Goal: Information Seeking & Learning: Check status

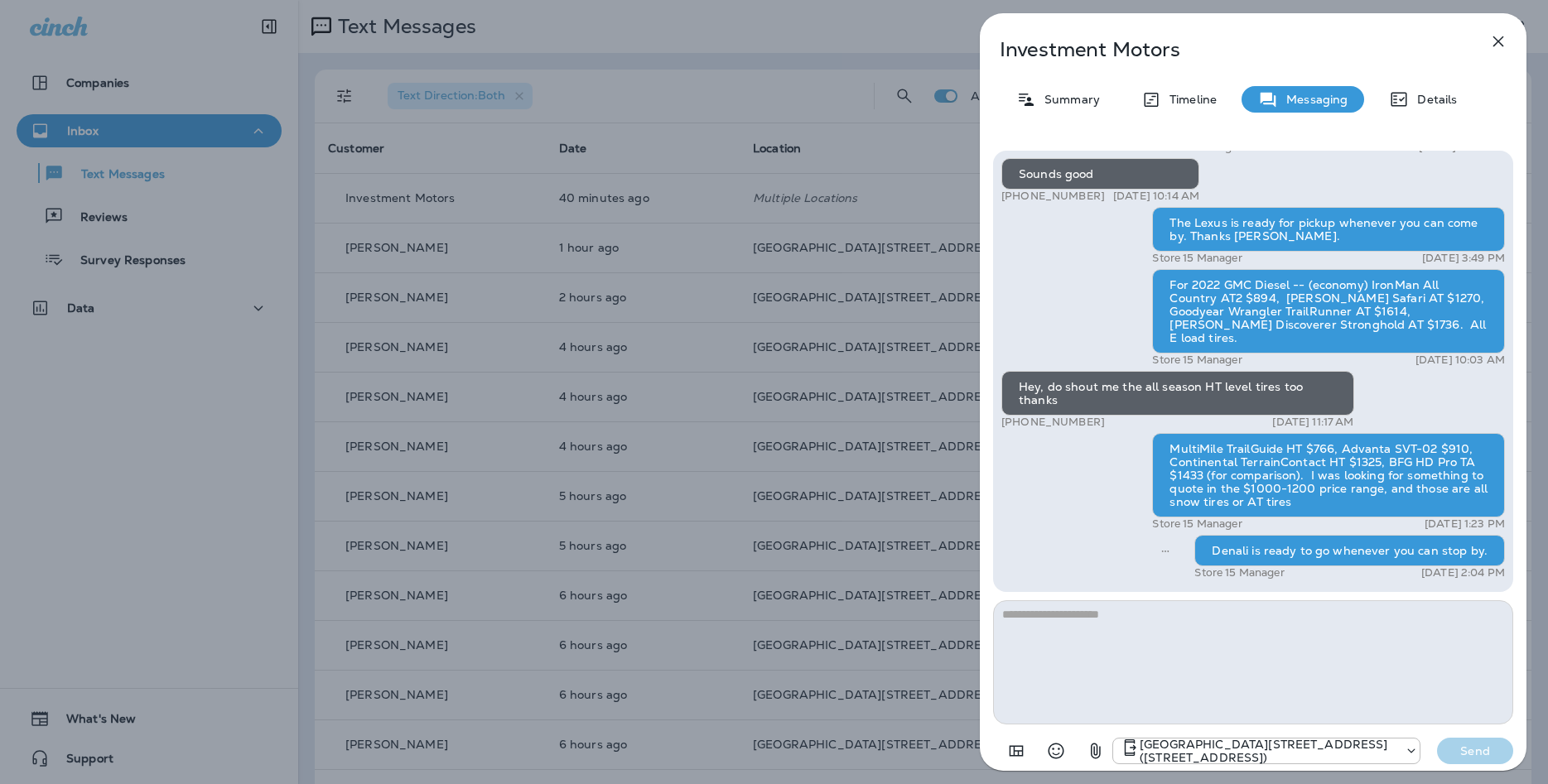
click at [282, 544] on div "Investment Motors Summary Timeline Messaging Details Hey Ty this is [PERSON_NAM…" at bounding box center [774, 392] width 1548 height 784
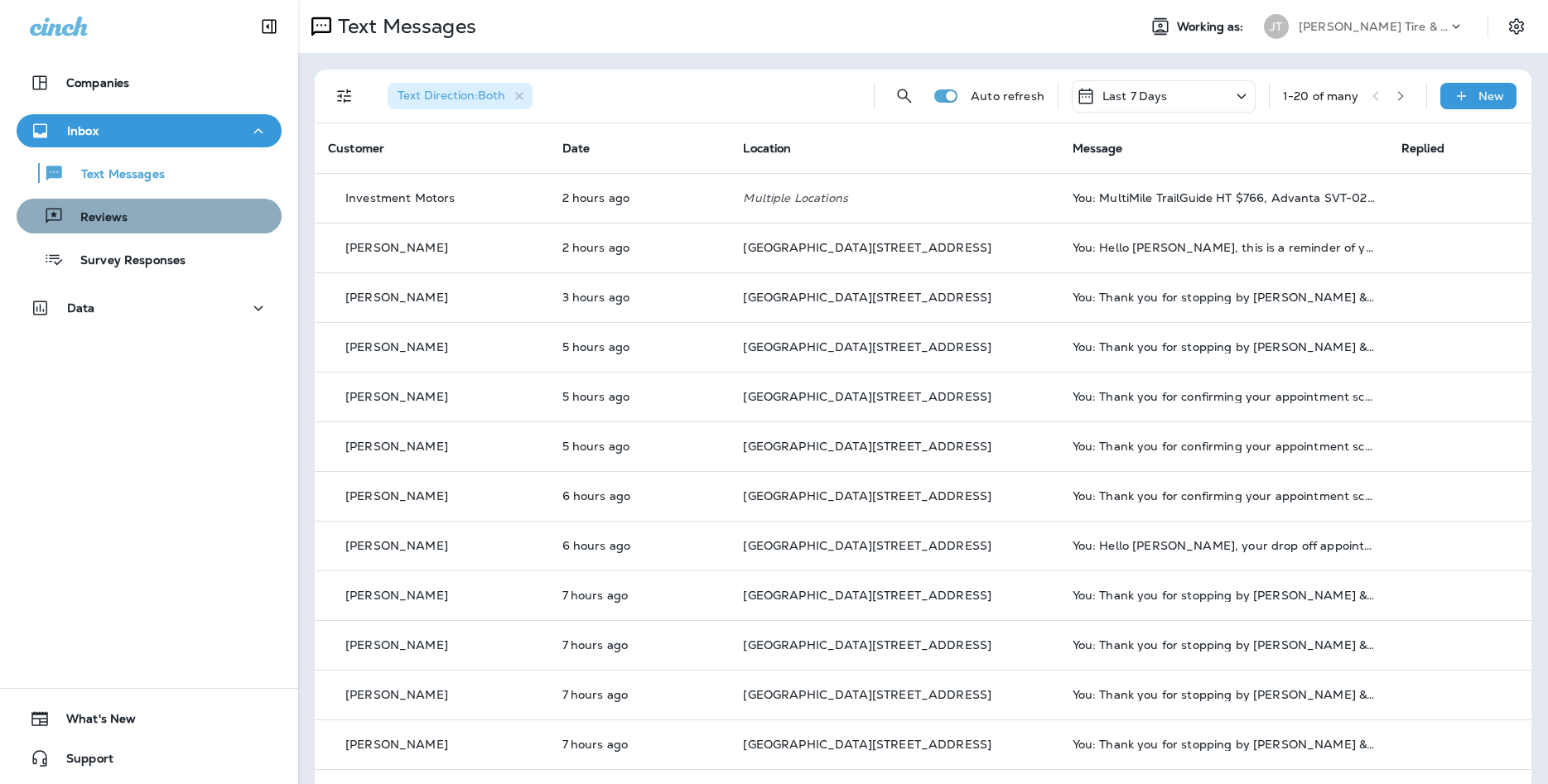
click at [193, 205] on div "Reviews" at bounding box center [149, 216] width 252 height 25
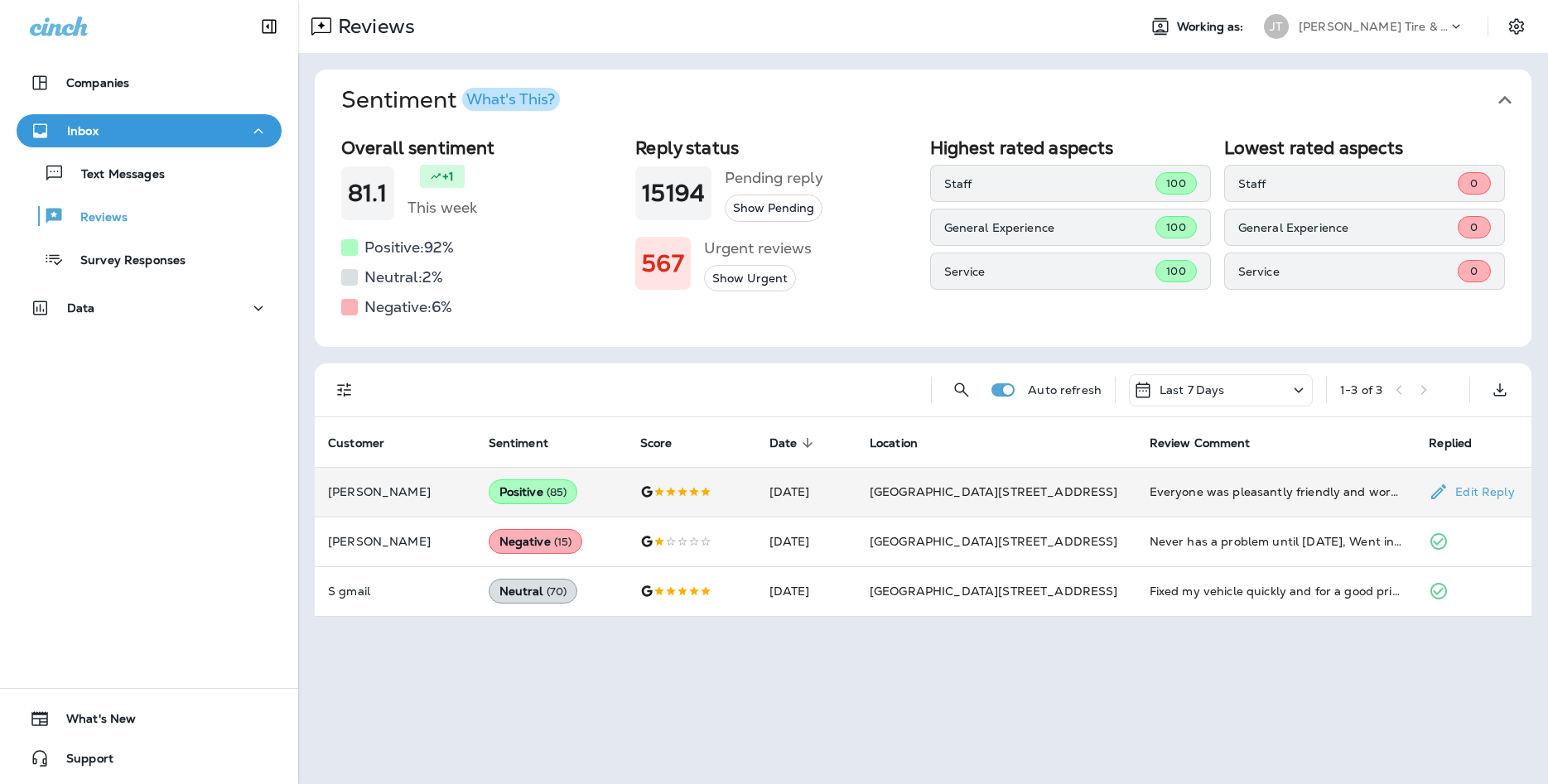
click at [1229, 497] on div "Everyone was pleasantly friendly and worked fast" at bounding box center [1276, 492] width 253 height 16
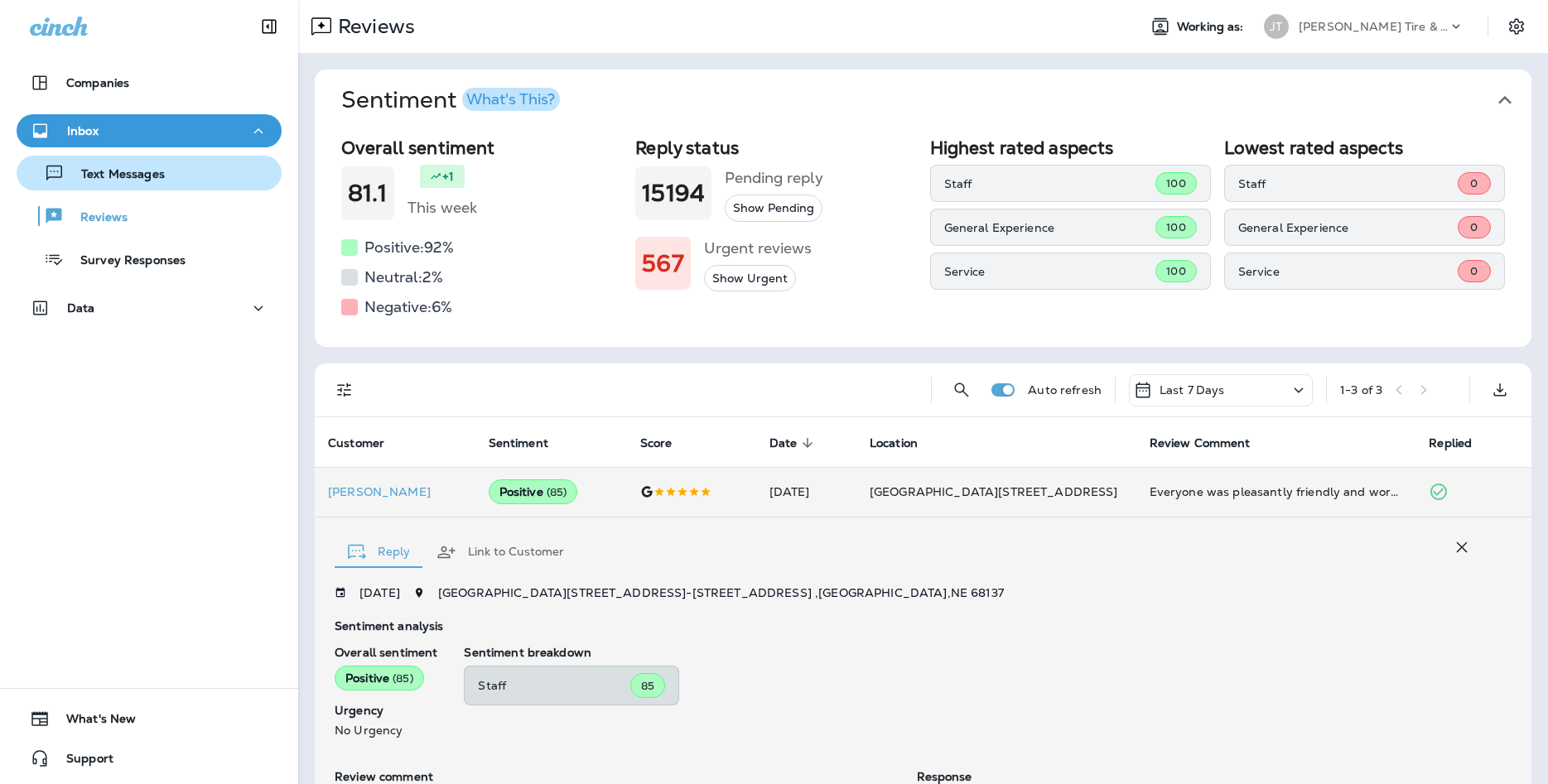
click at [188, 169] on div "Text Messages" at bounding box center [149, 173] width 252 height 25
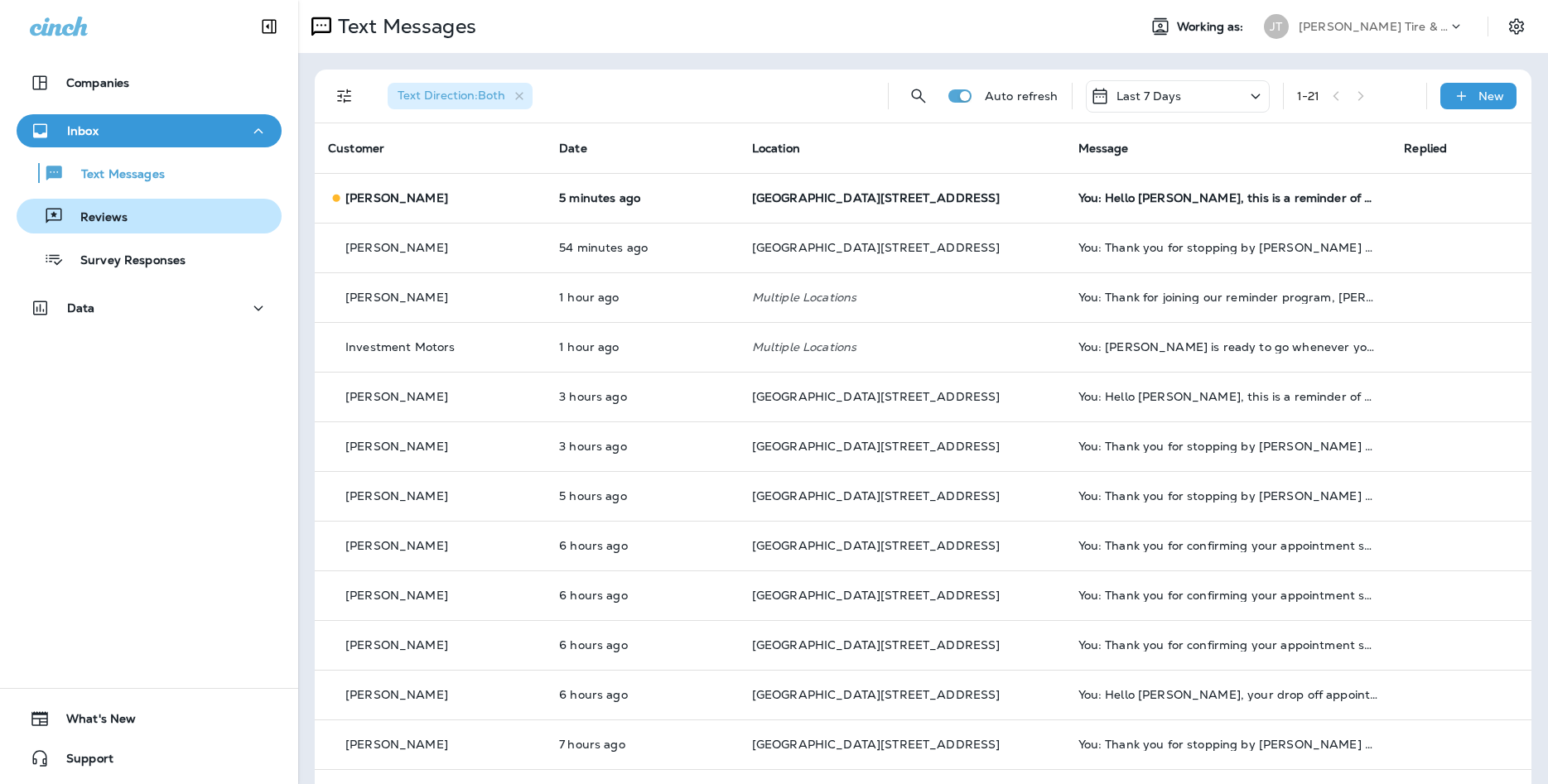
click at [212, 203] on button "Reviews" at bounding box center [149, 216] width 265 height 35
